Goal: Task Accomplishment & Management: Use online tool/utility

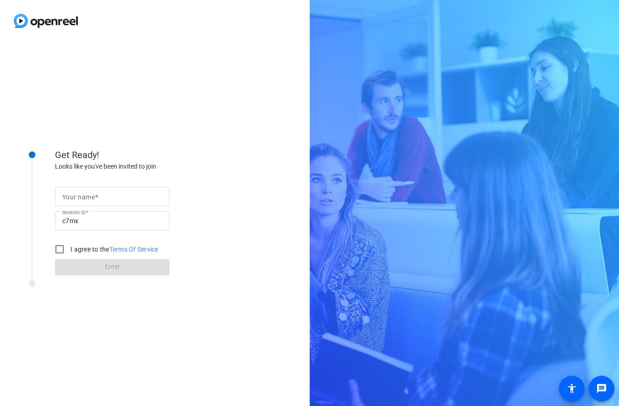
click at [91, 187] on div at bounding box center [112, 196] width 100 height 19
type input "[PERSON_NAME]"
click at [58, 248] on input "I agree to the Terms Of Service" at bounding box center [59, 249] width 18 height 18
checkbox input "true"
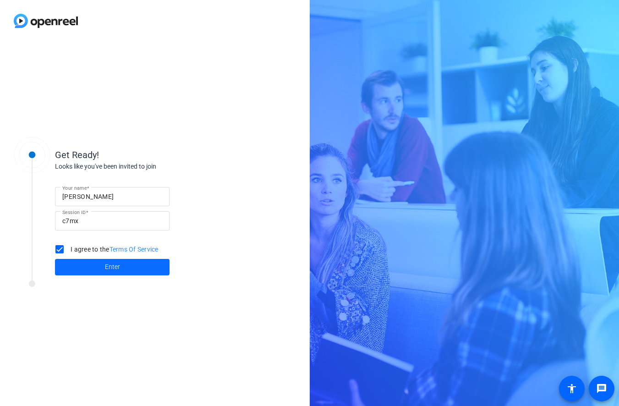
click at [72, 263] on span at bounding box center [112, 267] width 115 height 22
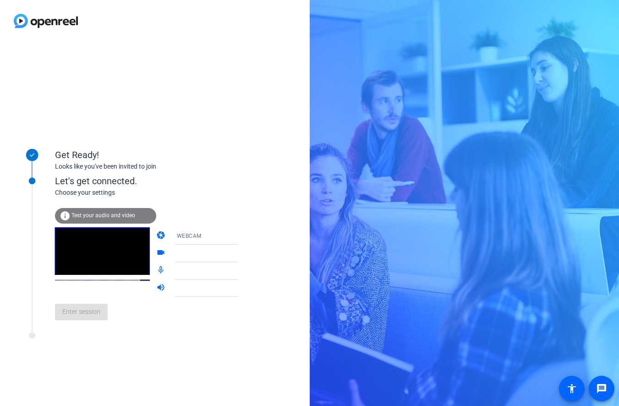
click at [181, 237] on span "WEBCAM" at bounding box center [189, 236] width 25 height 6
click at [197, 234] on div at bounding box center [309, 203] width 619 height 406
click at [116, 214] on span "Test your audio and video" at bounding box center [103, 215] width 64 height 6
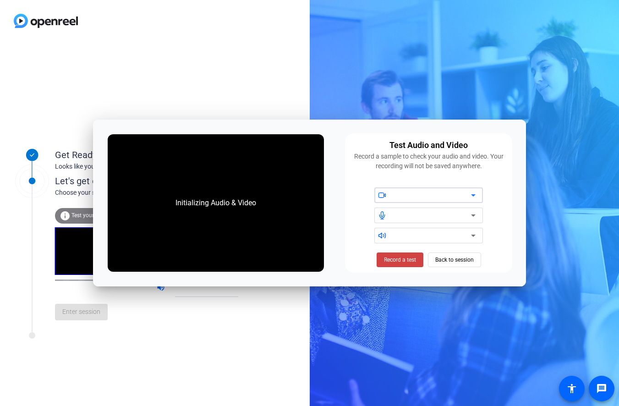
click at [436, 197] on div at bounding box center [432, 195] width 78 height 11
click at [474, 196] on icon at bounding box center [473, 195] width 5 height 2
click at [472, 215] on icon at bounding box center [473, 215] width 5 height 2
click at [471, 211] on icon at bounding box center [473, 215] width 11 height 11
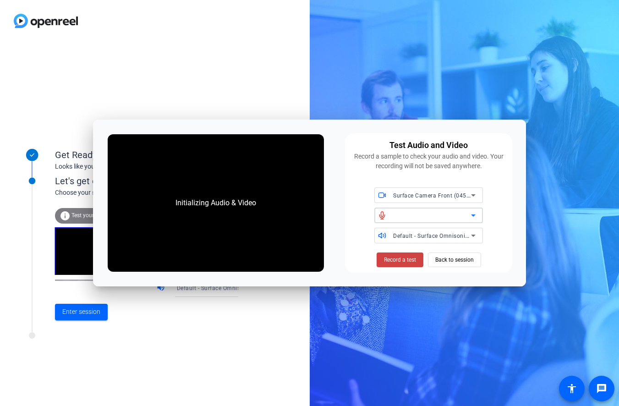
click at [398, 214] on div at bounding box center [432, 215] width 78 height 11
click at [398, 259] on span "Record a test" at bounding box center [400, 260] width 32 height 8
click at [403, 265] on span at bounding box center [400, 260] width 56 height 22
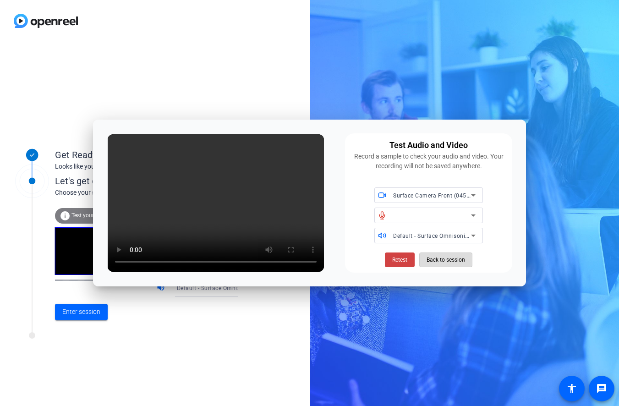
click at [449, 257] on span "Back to session" at bounding box center [446, 259] width 38 height 17
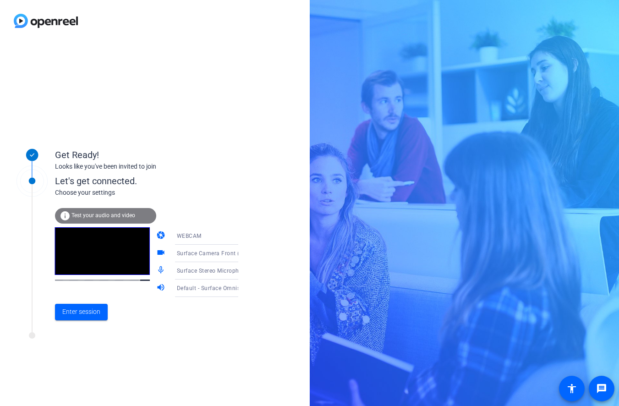
click at [156, 252] on mat-icon "videocam" at bounding box center [161, 253] width 11 height 11
click at [199, 256] on span "Surface Camera Front (045e:0990)" at bounding box center [223, 252] width 93 height 7
click at [109, 215] on div at bounding box center [309, 203] width 619 height 406
click at [109, 215] on span "Test your audio and video" at bounding box center [103, 215] width 64 height 6
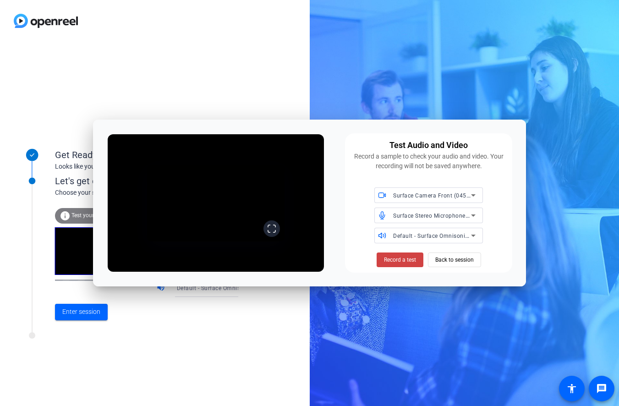
click at [276, 233] on icon at bounding box center [271, 228] width 9 height 9
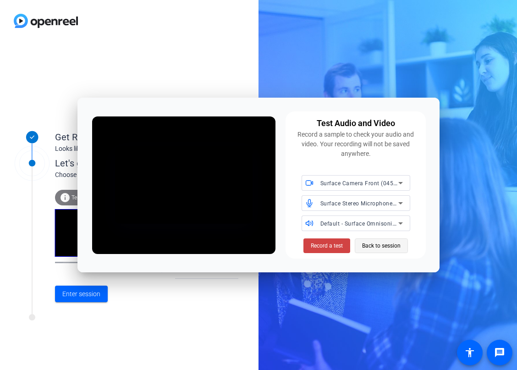
click at [385, 249] on span "Back to session" at bounding box center [381, 245] width 38 height 17
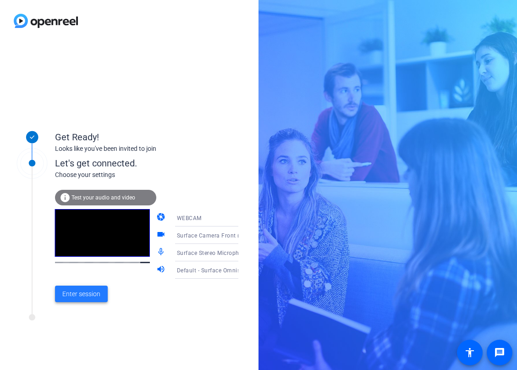
click at [96, 294] on span "Enter session" at bounding box center [81, 294] width 38 height 10
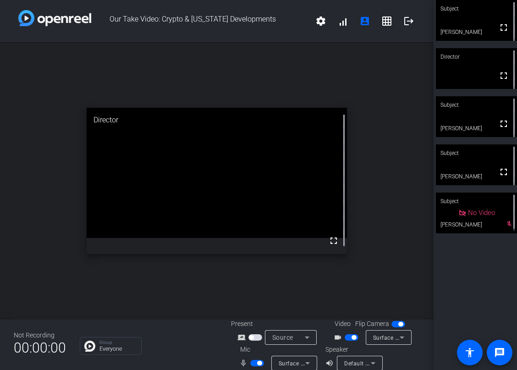
click at [353, 337] on span "button" at bounding box center [353, 337] width 5 height 5
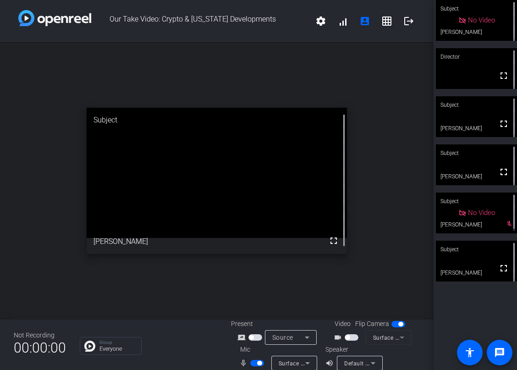
click at [256, 363] on span "button" at bounding box center [257, 363] width 14 height 6
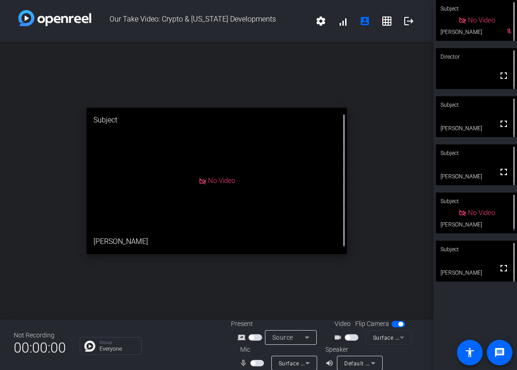
click at [252, 277] on div "open_in_new Subject No Video [PERSON_NAME]" at bounding box center [216, 180] width 433 height 277
click at [346, 337] on span "button" at bounding box center [347, 337] width 5 height 5
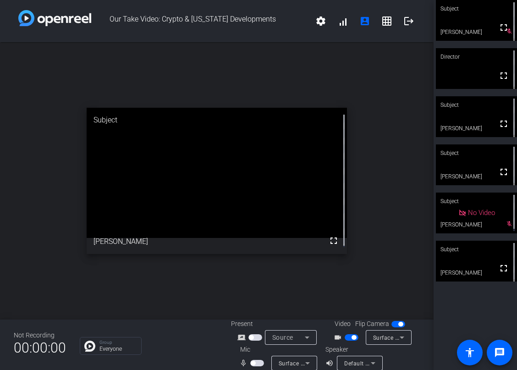
click at [265, 285] on div "open_in_new Subject fullscreen [PERSON_NAME]" at bounding box center [216, 180] width 433 height 277
click at [308, 298] on div "open_in_new Subject fullscreen [PERSON_NAME]" at bounding box center [216, 180] width 433 height 277
click at [348, 340] on span "button" at bounding box center [352, 337] width 14 height 6
click at [275, 282] on div "open_in_new Director fullscreen" at bounding box center [216, 180] width 433 height 277
click at [261, 283] on div "open_in_new Subject fullscreen [PERSON_NAME]" at bounding box center [216, 180] width 433 height 277
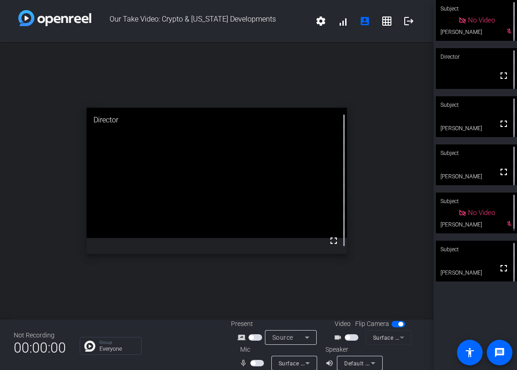
click at [294, 269] on div "open_in_new Director fullscreen" at bounding box center [216, 180] width 433 height 277
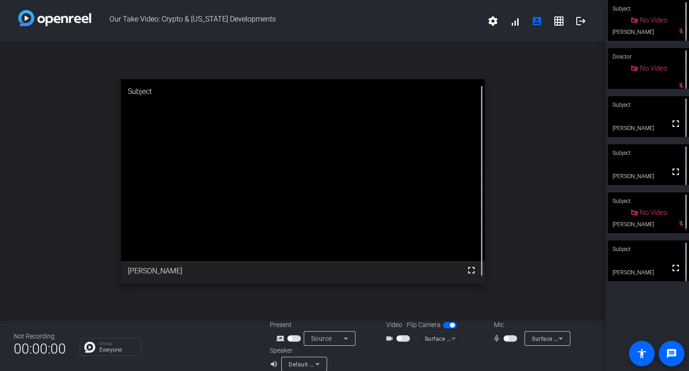
click at [568, 176] on div "open_in_new Subject fullscreen Matt" at bounding box center [303, 181] width 606 height 279
click at [577, 26] on mat-icon "logout" at bounding box center [581, 21] width 11 height 11
